Goal: Task Accomplishment & Management: Complete application form

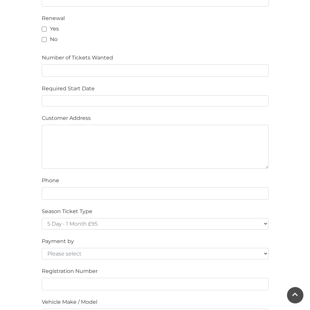
scroll to position [329, 0]
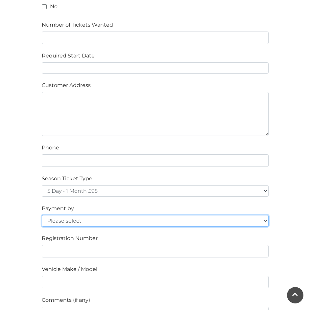
click at [117, 222] on select "Please select Cash Credit / Debit Card Invoice Standing Order" at bounding box center [155, 221] width 227 height 12
select select "Standing Order"
click at [42, 215] on select "Please select Cash Credit / Debit Card Invoice Standing Order" at bounding box center [155, 221] width 227 height 12
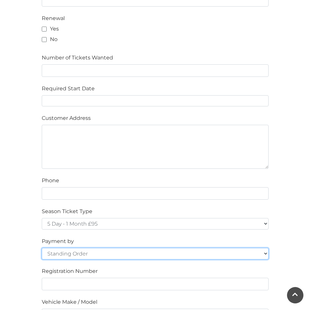
scroll to position [362, 0]
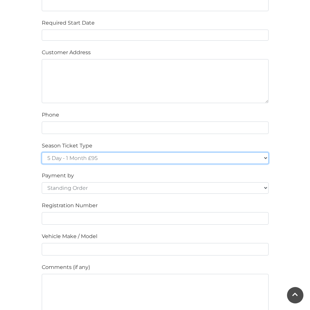
click at [129, 158] on select "5 Day - 1 Month £95 5 Day - 3 Months £270 (£90 a month standing order) 5 Day - …" at bounding box center [155, 159] width 227 height 12
click at [42, 153] on select "5 Day - 1 Month £95 5 Day - 3 Months £270 (£90 a month standing order) 5 Day - …" at bounding box center [155, 159] width 227 height 12
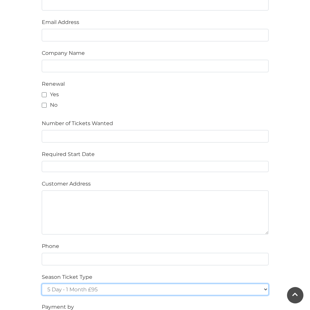
scroll to position [131, 0]
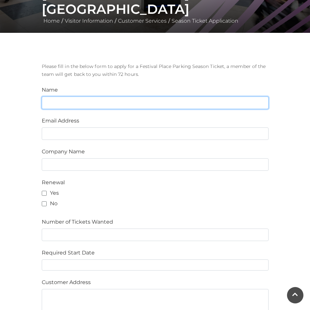
click at [126, 101] on input "text" at bounding box center [155, 103] width 227 height 12
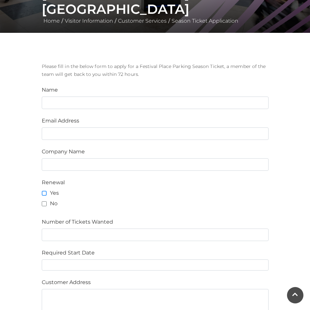
click at [46, 192] on input "Yes" at bounding box center [44, 194] width 4 height 4
checkbox input "true"
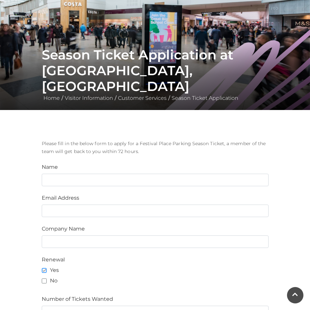
scroll to position [66, 0]
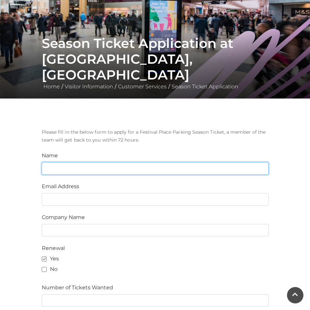
click at [107, 167] on input "text" at bounding box center [155, 168] width 227 height 12
type input "[PERSON_NAME]"
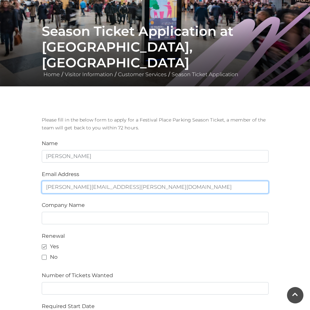
scroll to position [99, 0]
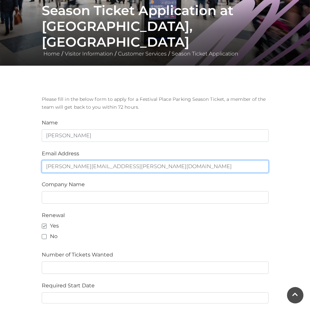
type input "[PERSON_NAME][EMAIL_ADDRESS][PERSON_NAME][DOMAIN_NAME]"
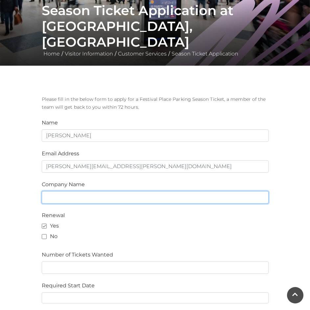
click at [80, 193] on input "text" at bounding box center [155, 197] width 227 height 12
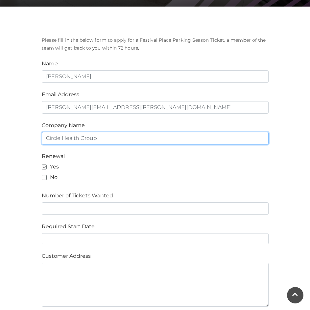
scroll to position [164, 0]
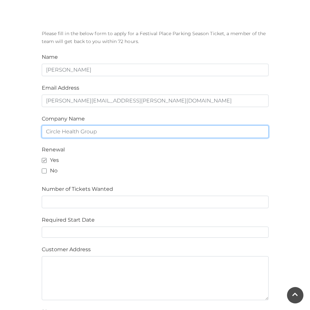
type input "Circle Health Group"
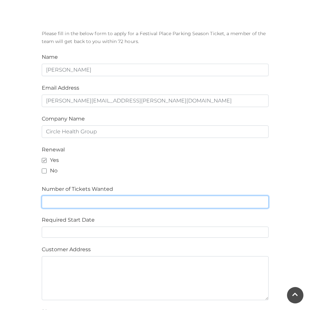
click at [75, 202] on input "text" at bounding box center [155, 202] width 227 height 12
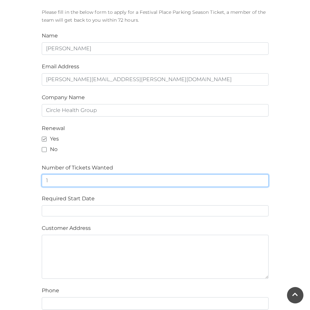
scroll to position [197, 0]
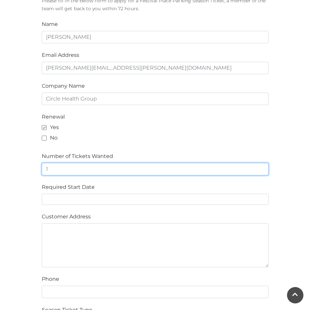
type input "1"
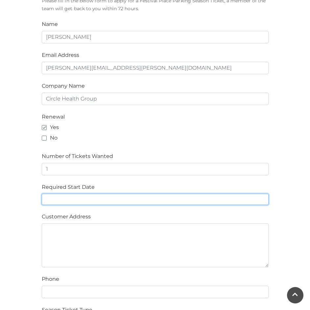
click at [55, 198] on input "text" at bounding box center [155, 199] width 227 height 11
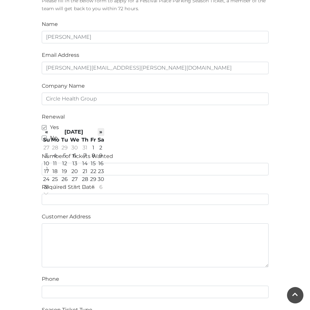
click at [100, 133] on th "»" at bounding box center [101, 132] width 7 height 8
click at [75, 154] on td "10" at bounding box center [75, 156] width 12 height 8
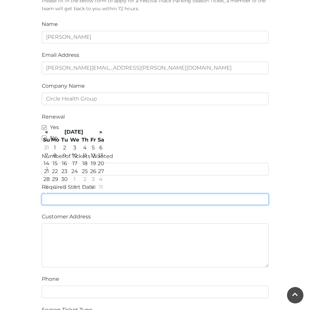
type input "[DATE]"
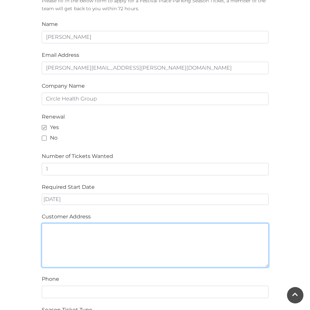
click at [73, 230] on textarea at bounding box center [155, 246] width 227 height 44
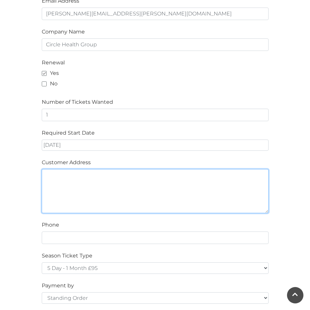
scroll to position [263, 0]
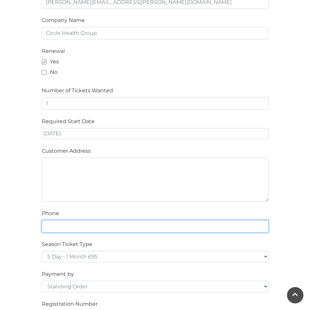
click at [73, 230] on input "text" at bounding box center [155, 226] width 227 height 12
type input "07801364091"
